Goal: Book appointment/travel/reservation

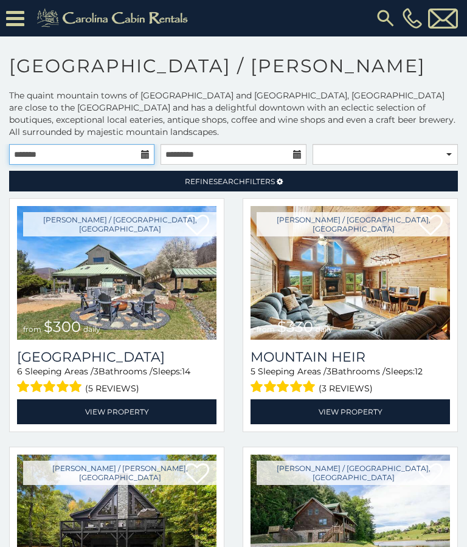
click at [140, 156] on input "text" at bounding box center [81, 154] width 145 height 21
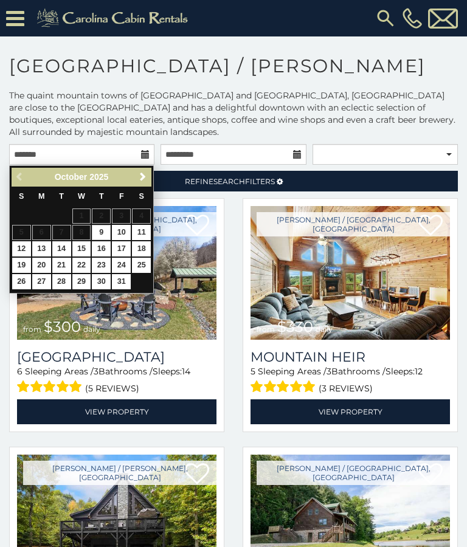
click at [140, 179] on span "Next" at bounding box center [143, 177] width 10 height 10
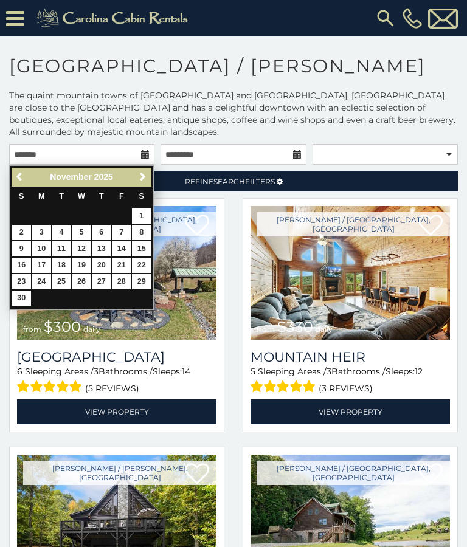
click at [120, 249] on link "14" at bounding box center [121, 248] width 19 height 15
type input "**********"
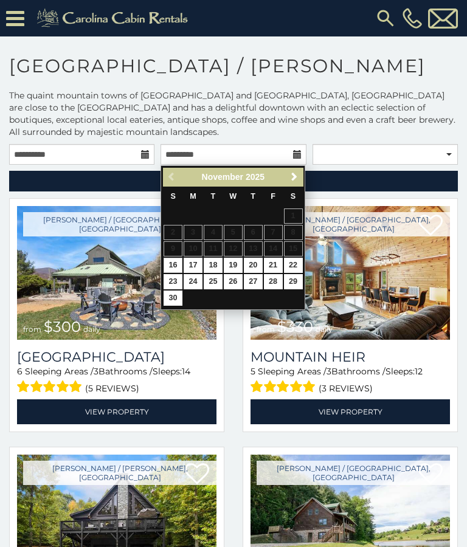
click at [171, 264] on link "16" at bounding box center [172, 265] width 19 height 15
type input "**********"
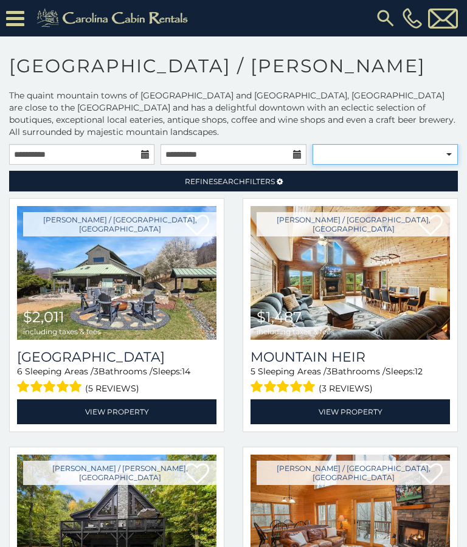
click at [436, 160] on select "**********" at bounding box center [384, 154] width 145 height 21
select select "*********"
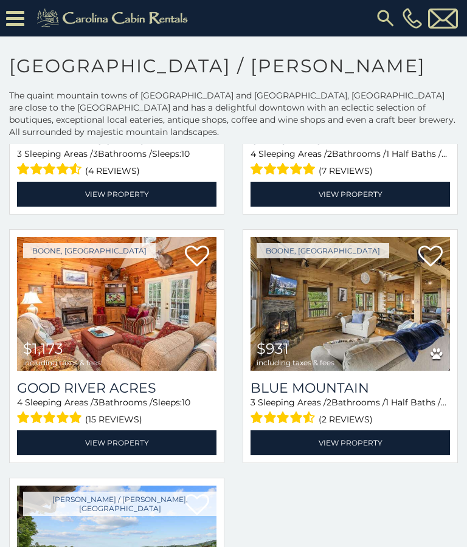
scroll to position [1196, 0]
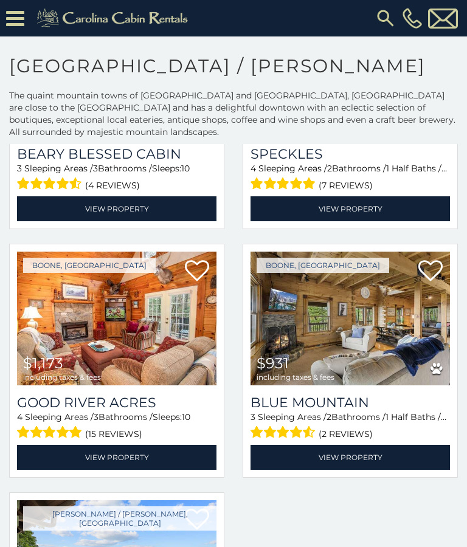
click at [411, 352] on img at bounding box center [349, 319] width 199 height 134
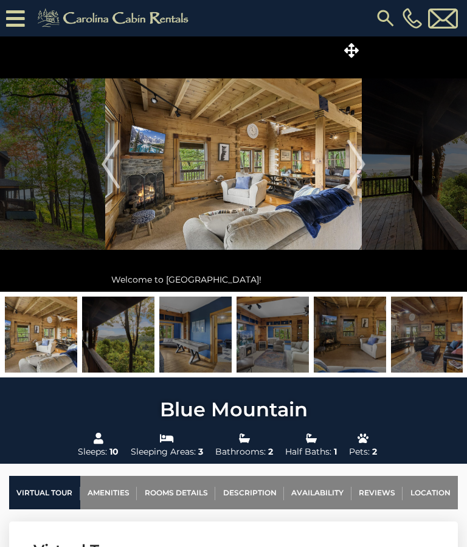
click at [276, 210] on img at bounding box center [233, 163] width 256 height 255
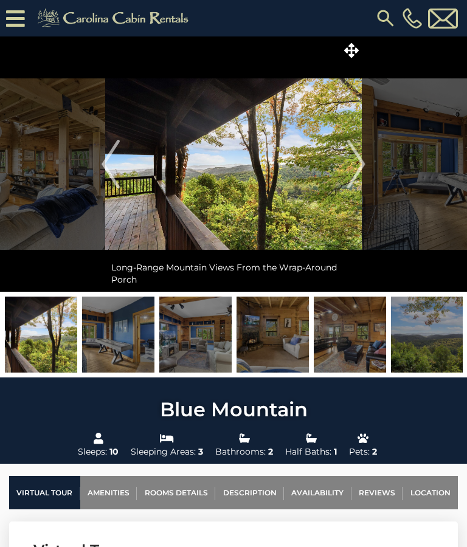
click at [359, 171] on img "Next" at bounding box center [356, 164] width 18 height 49
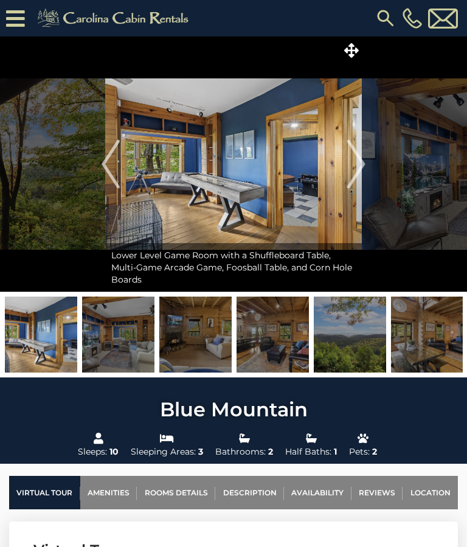
click at [363, 168] on img "Next" at bounding box center [356, 164] width 18 height 49
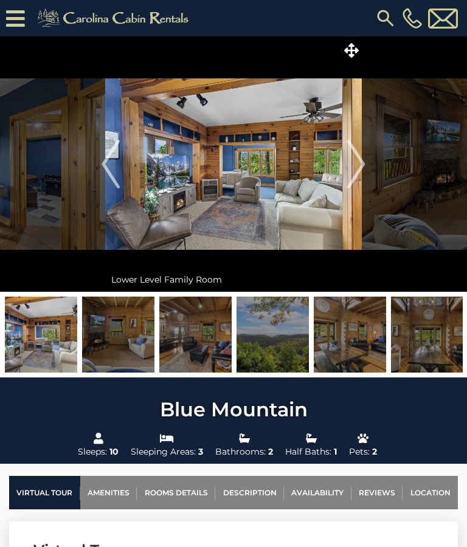
click at [354, 168] on img "Next" at bounding box center [356, 164] width 18 height 49
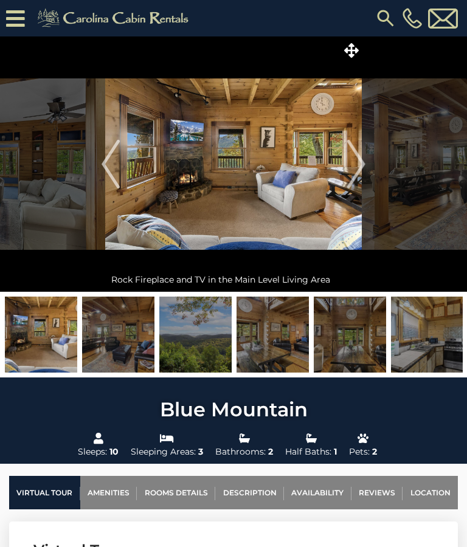
click at [361, 167] on img "Next" at bounding box center [356, 164] width 18 height 49
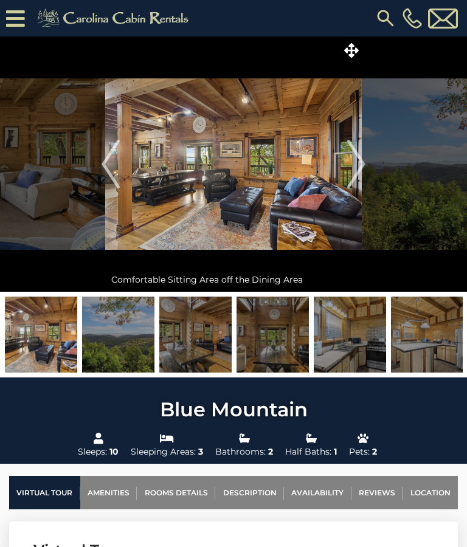
click at [346, 170] on button "Next" at bounding box center [355, 163] width 19 height 255
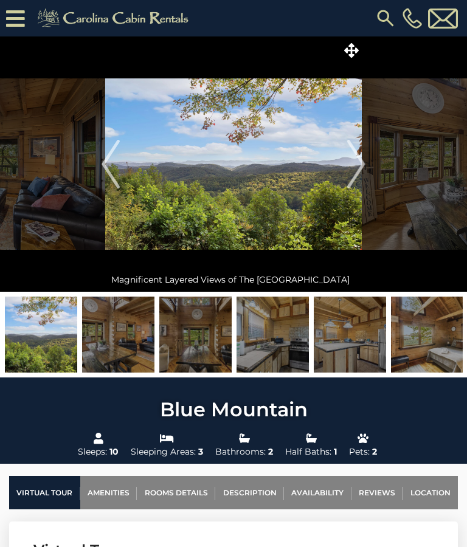
click at [352, 168] on img "Next" at bounding box center [356, 164] width 18 height 49
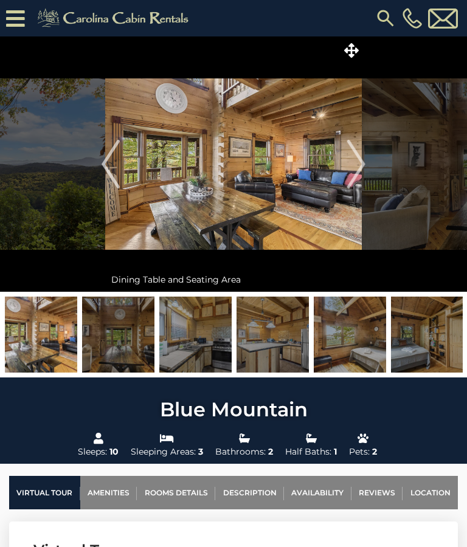
click at [345, 163] on img at bounding box center [233, 163] width 256 height 255
click at [353, 167] on img "Next" at bounding box center [356, 164] width 18 height 49
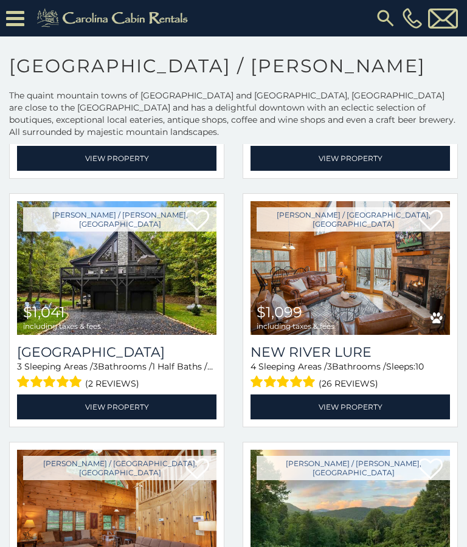
scroll to position [255, 0]
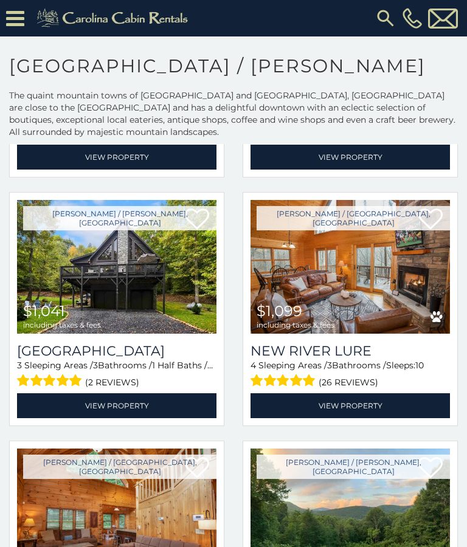
click at [374, 273] on img at bounding box center [349, 267] width 199 height 134
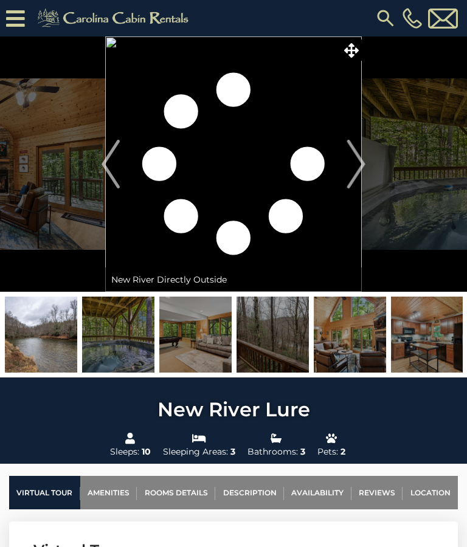
click at [361, 157] on img "Next" at bounding box center [356, 164] width 18 height 49
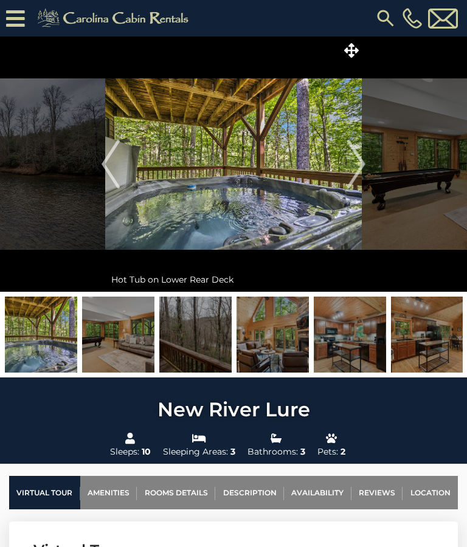
click at [357, 159] on img "Next" at bounding box center [356, 164] width 18 height 49
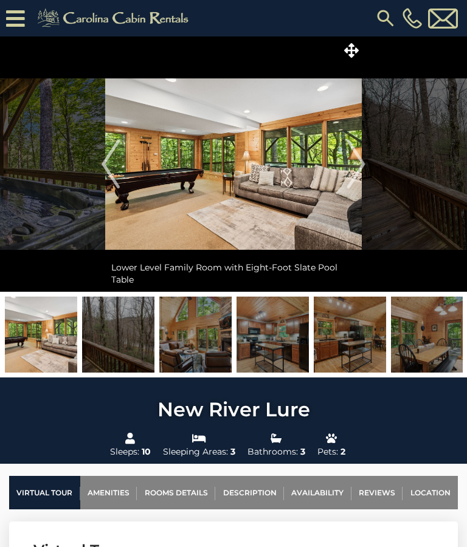
click at [355, 163] on img "Next" at bounding box center [356, 164] width 18 height 49
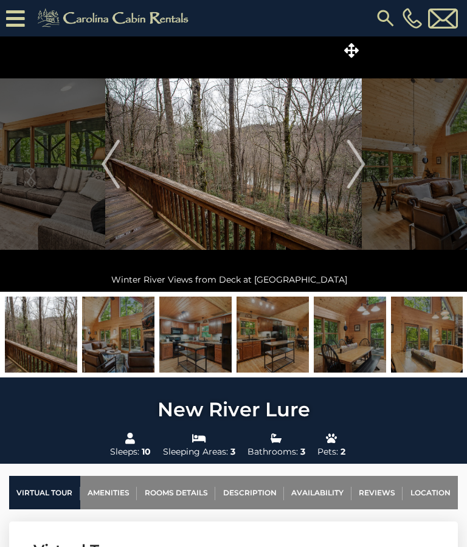
click at [356, 162] on img "Next" at bounding box center [356, 164] width 18 height 49
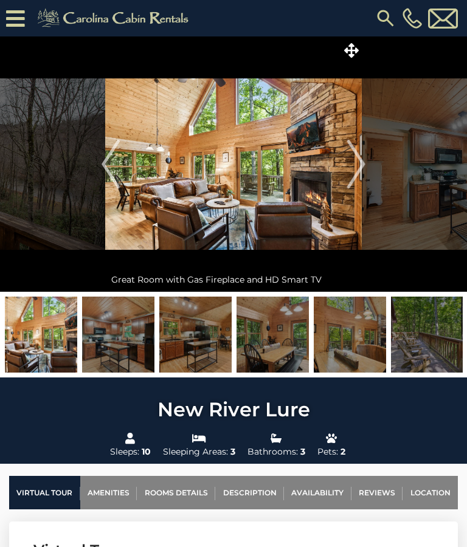
click at [351, 170] on img "Next" at bounding box center [356, 164] width 18 height 49
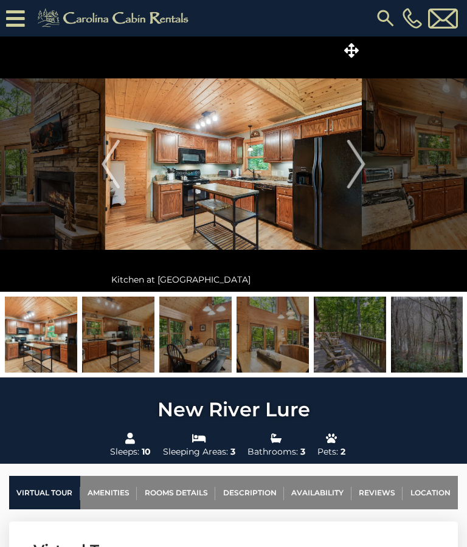
click at [354, 167] on img "Next" at bounding box center [356, 164] width 18 height 49
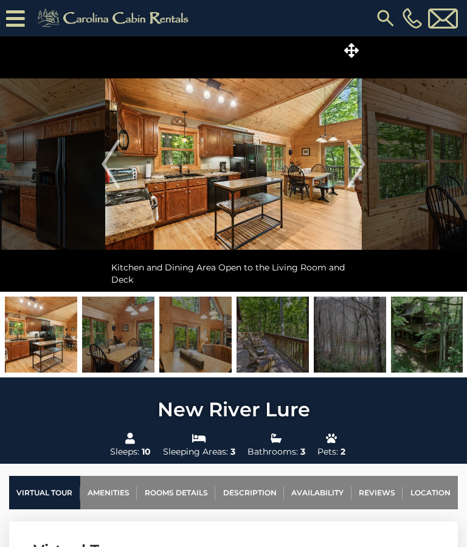
click at [354, 169] on img "Next" at bounding box center [356, 164] width 18 height 49
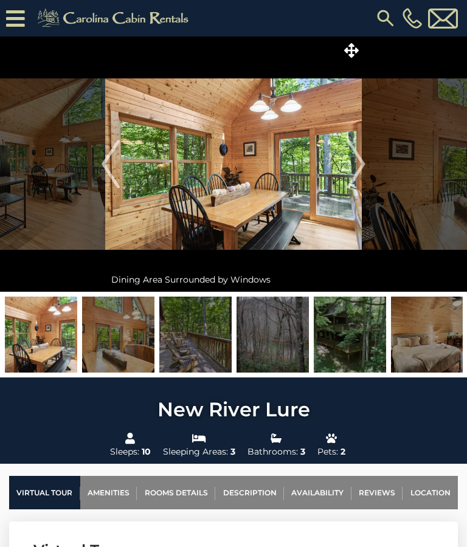
click at [357, 164] on img "Next" at bounding box center [356, 164] width 18 height 49
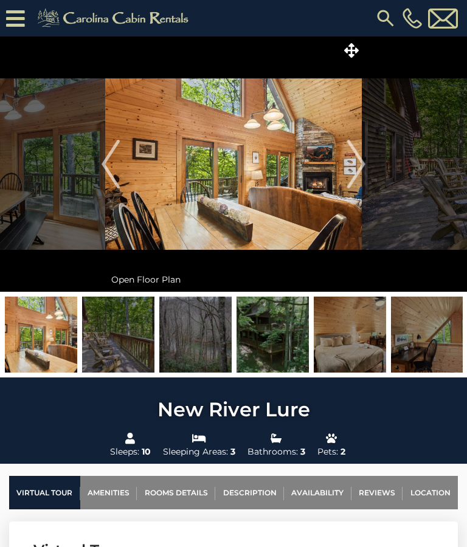
click at [360, 166] on img "Next" at bounding box center [356, 164] width 18 height 49
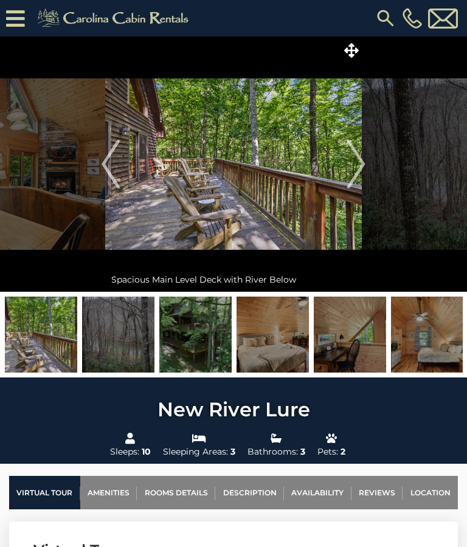
click at [351, 162] on img "Next" at bounding box center [356, 164] width 18 height 49
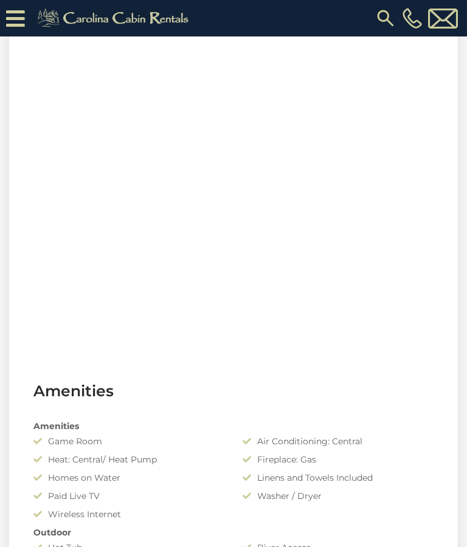
scroll to position [604, 0]
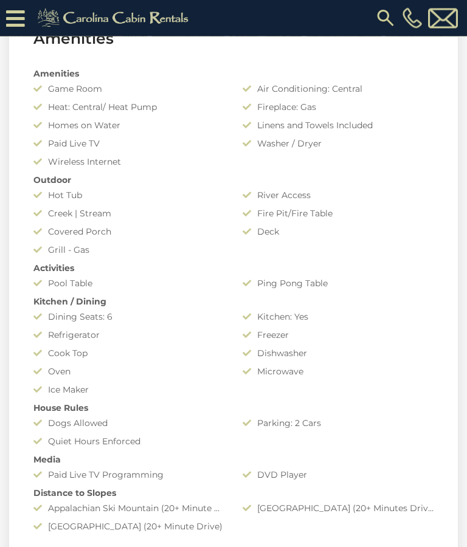
scroll to position [888, 0]
